Goal: Task Accomplishment & Management: Use online tool/utility

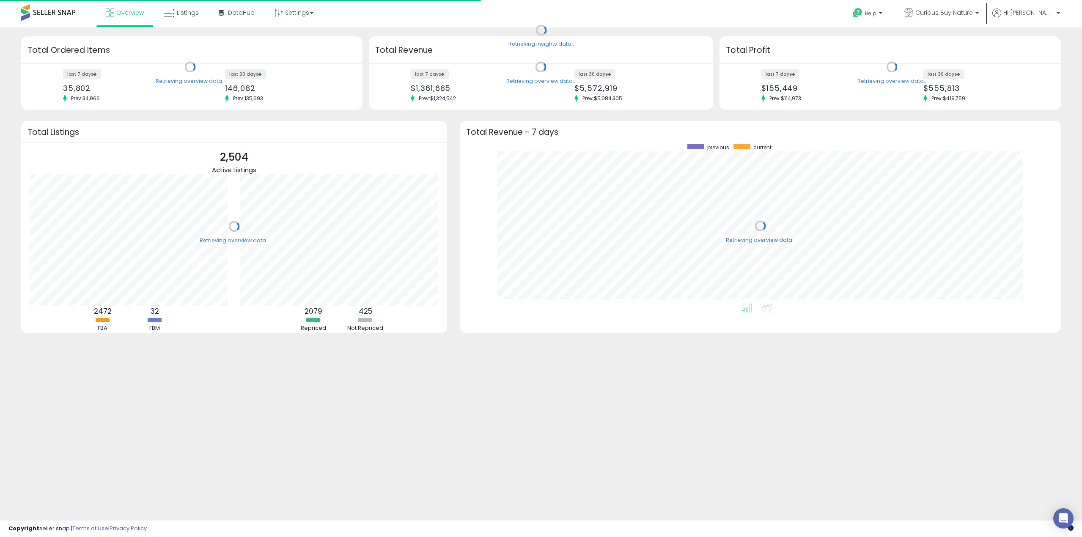
scroll to position [160, 585]
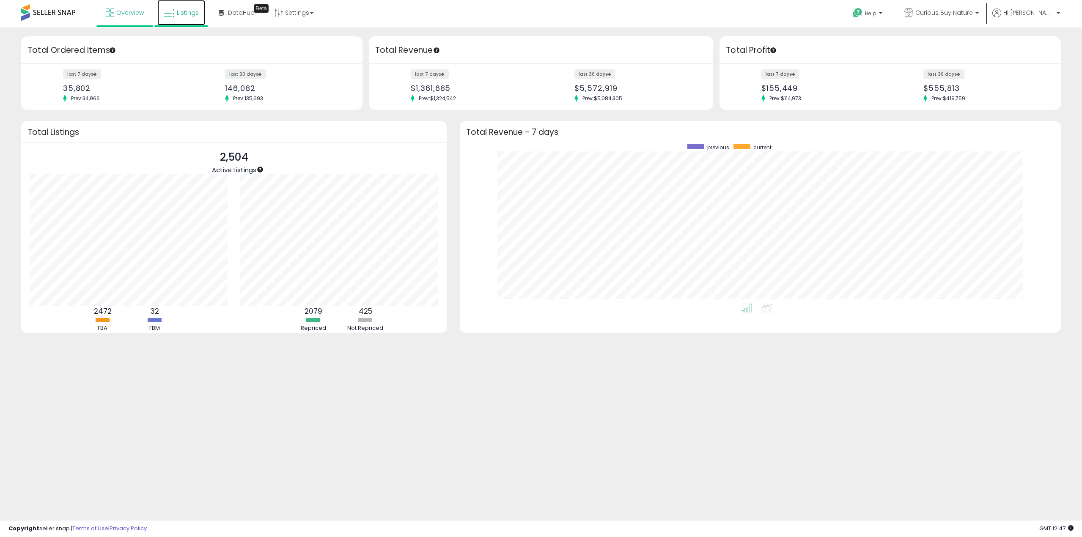
click at [180, 11] on span "Listings" at bounding box center [188, 12] width 22 height 8
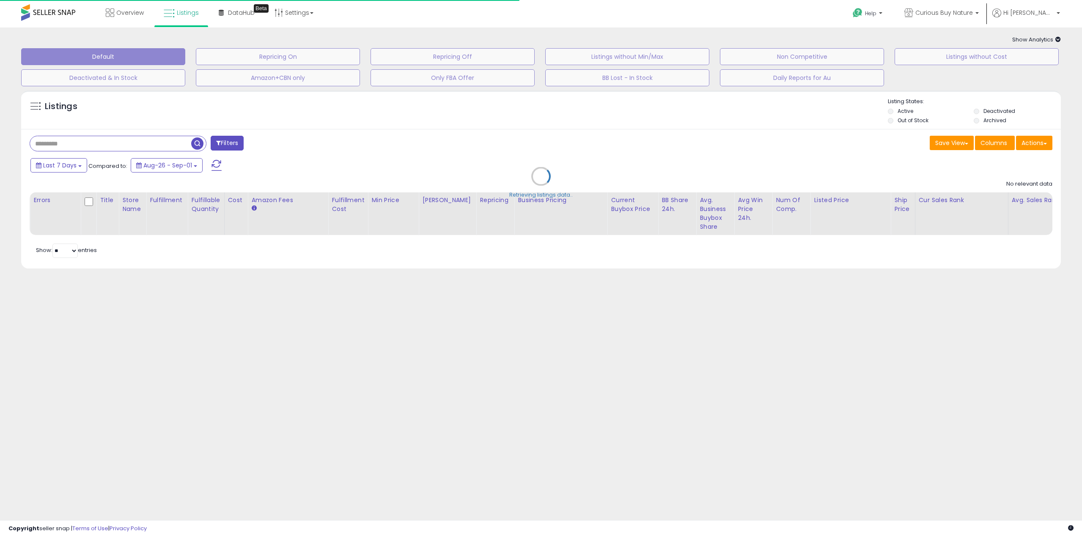
type input "**********"
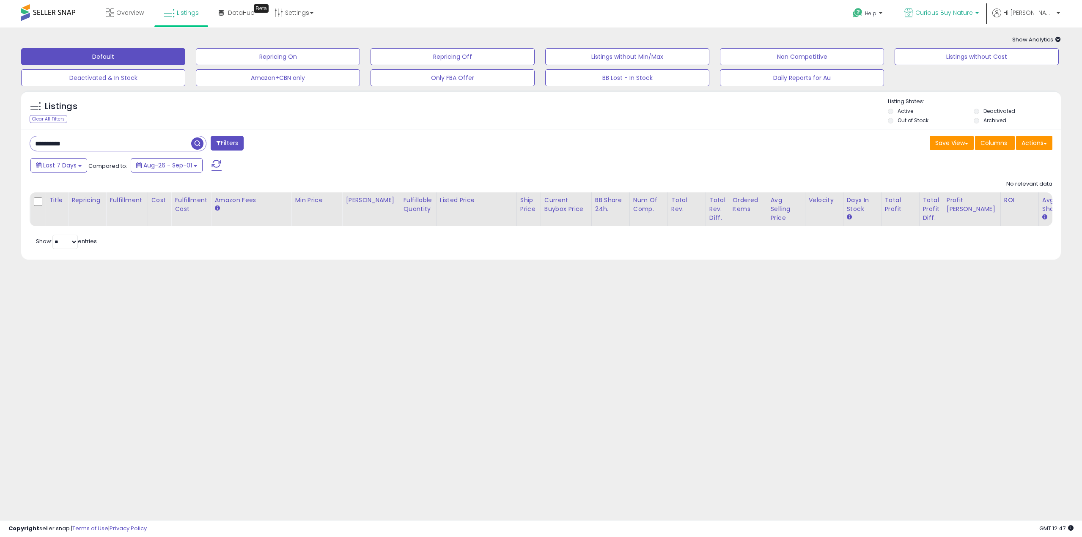
click at [969, 13] on span "Curious Buy Nature" at bounding box center [945, 12] width 58 height 8
click at [758, 18] on div "Help Contact Support Search Knowledge Hub Request a Feature Account" at bounding box center [890, 18] width 359 height 36
click at [1036, 141] on button "Actions" at bounding box center [1034, 143] width 36 height 14
click at [1005, 164] on link "Import" at bounding box center [1000, 160] width 93 height 13
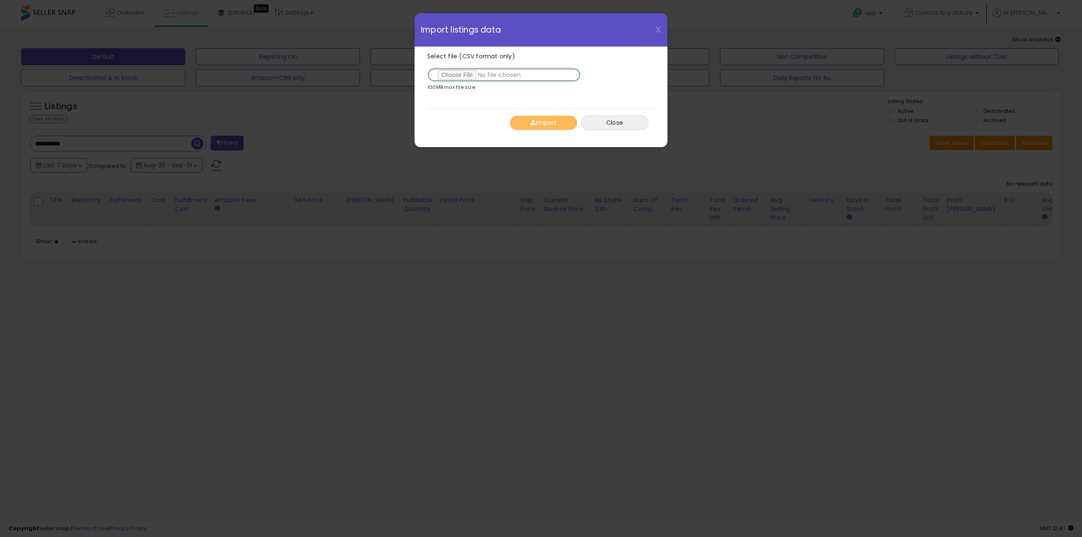
click at [462, 74] on input "Select file (CSV format only)" at bounding box center [504, 75] width 154 height 14
type input "**********"
click at [547, 127] on button "Import" at bounding box center [544, 123] width 68 height 15
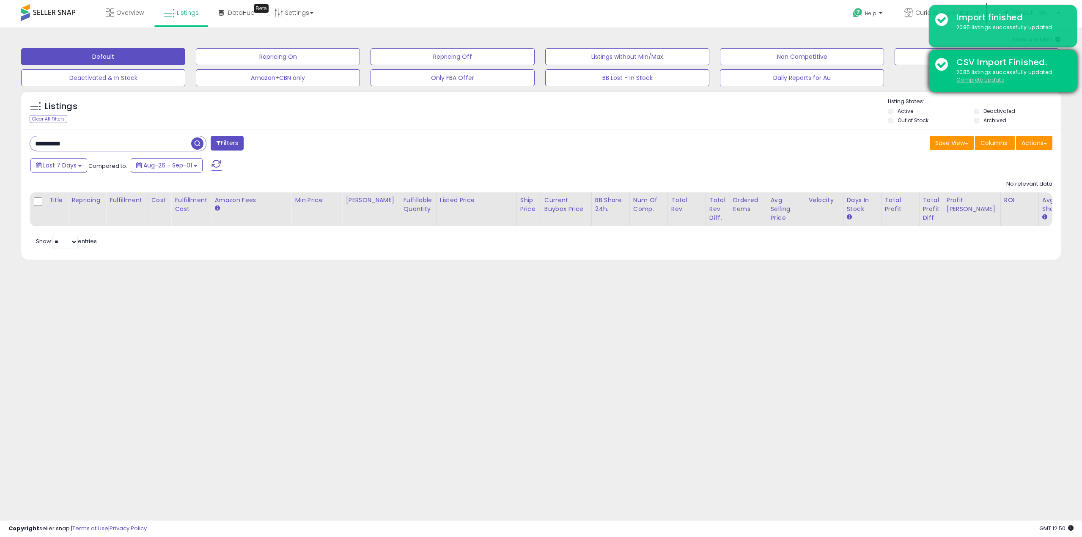
click at [967, 76] on u "Complete Update" at bounding box center [981, 79] width 48 height 7
